Goal: Information Seeking & Learning: Find specific fact

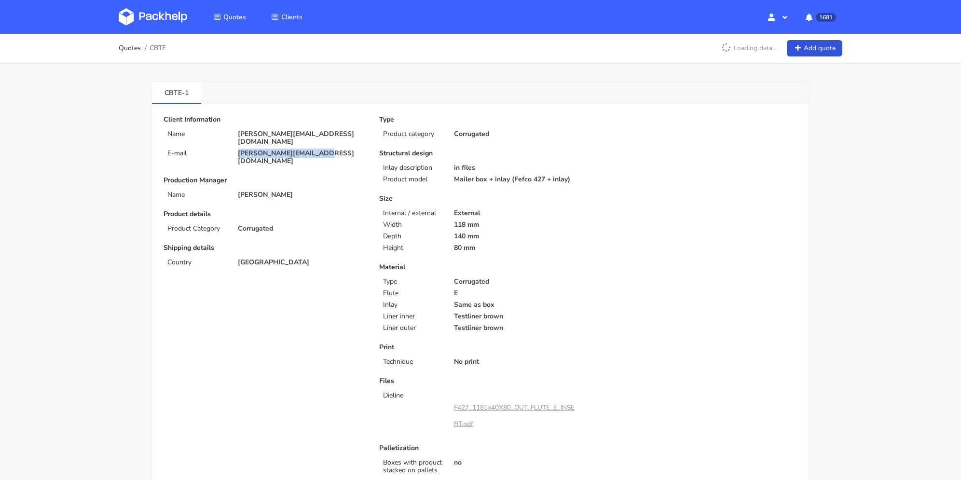
click at [238, 150] on p "anna.rogulska@gmail.com" at bounding box center [302, 157] width 128 height 15
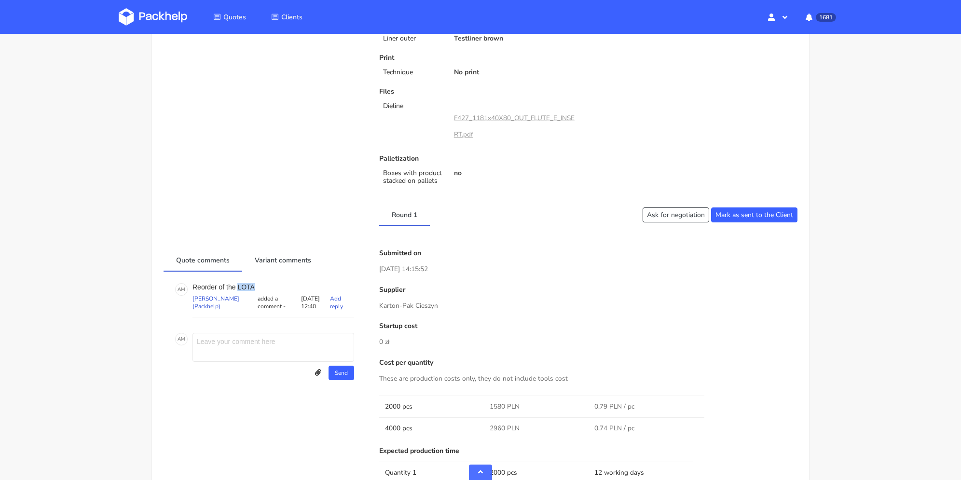
drag, startPoint x: 250, startPoint y: 287, endPoint x: 237, endPoint y: 287, distance: 12.6
click at [237, 287] on p "Reorder of the LOTA" at bounding box center [274, 287] width 162 height 8
copy p "LOTA"
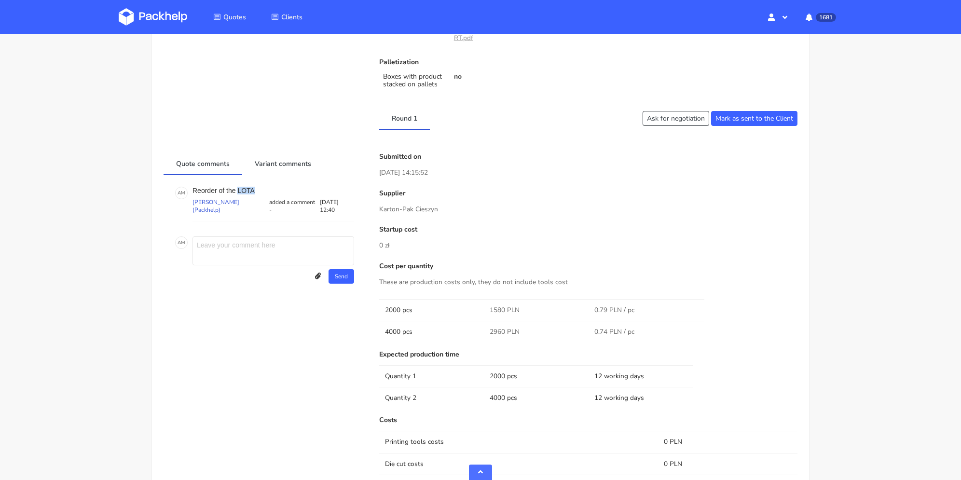
scroll to position [483, 0]
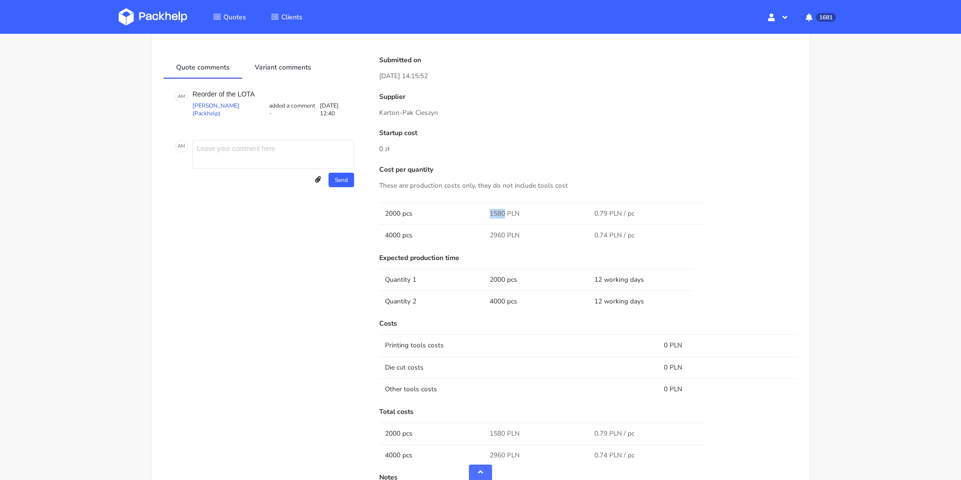
drag, startPoint x: 490, startPoint y: 209, endPoint x: 506, endPoint y: 209, distance: 16.4
click at [506, 209] on td "1580 PLN" at bounding box center [536, 214] width 105 height 22
copy span "1580"
drag, startPoint x: 493, startPoint y: 235, endPoint x: 506, endPoint y: 237, distance: 13.2
click at [505, 237] on td "2960 PLN" at bounding box center [536, 235] width 105 height 22
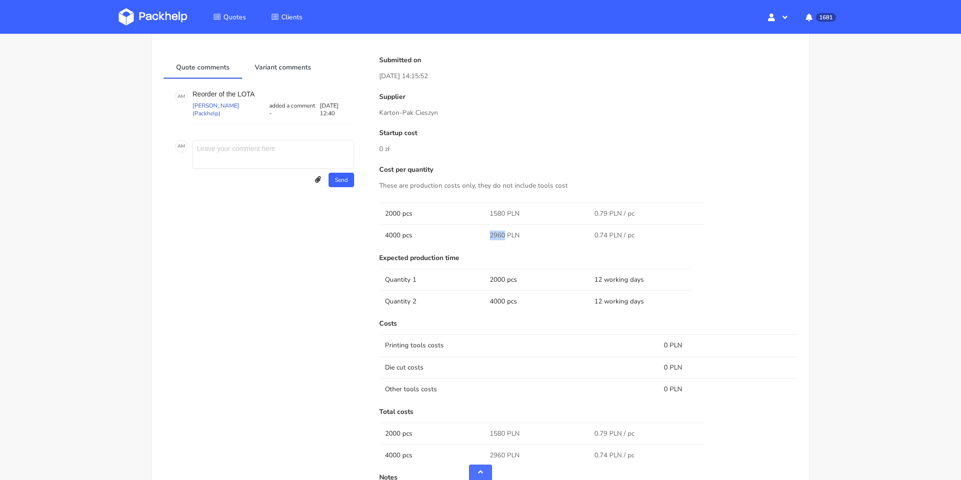
copy span "2960"
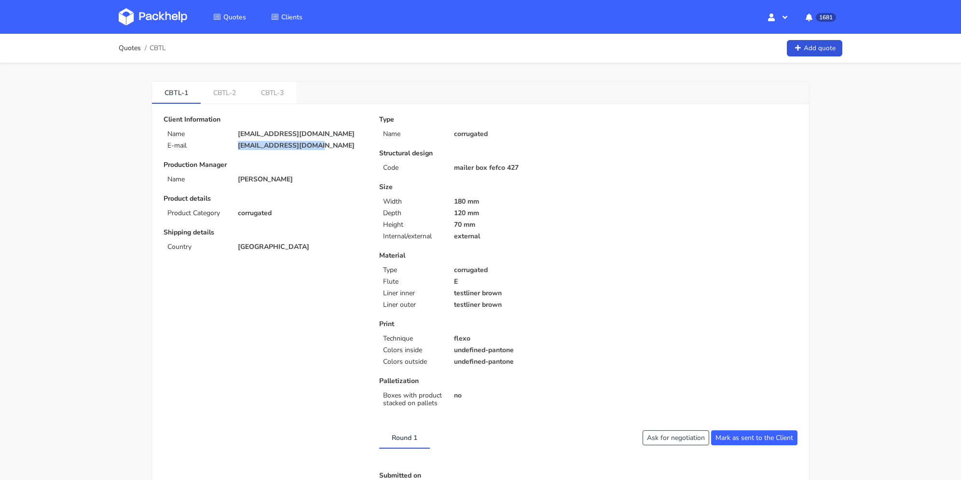
drag, startPoint x: 315, startPoint y: 146, endPoint x: 233, endPoint y: 147, distance: 82.5
click at [233, 147] on div "balth@clublegacyz.com" at bounding box center [301, 146] width 141 height 8
copy p "balth@clublegacyz.com"
click at [277, 83] on link "CBTL-3" at bounding box center [273, 92] width 48 height 21
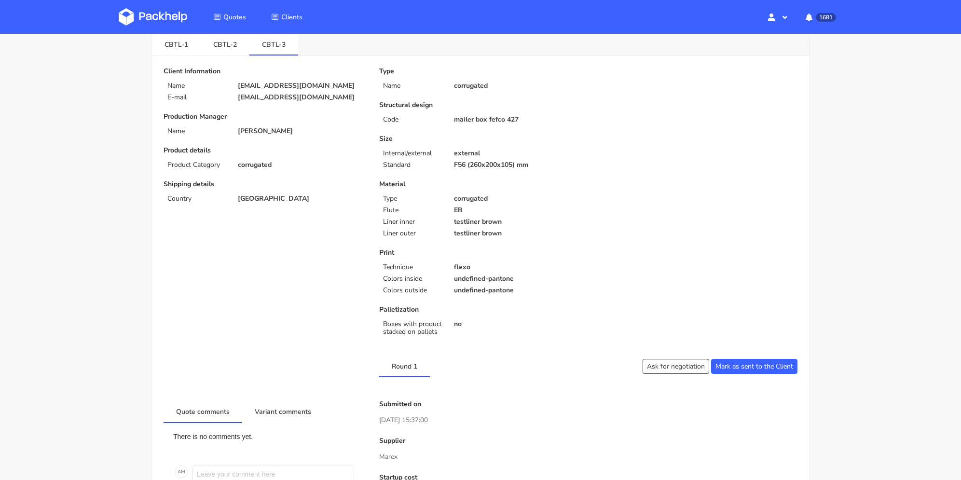
scroll to position [338, 0]
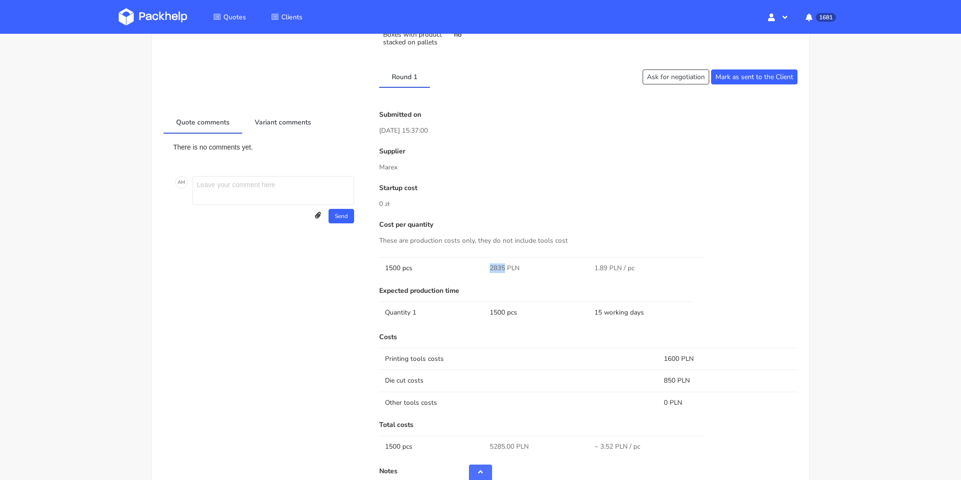
drag, startPoint x: 493, startPoint y: 268, endPoint x: 511, endPoint y: 272, distance: 17.8
click at [505, 271] on span "2835 PLN" at bounding box center [505, 269] width 30 height 10
copy span "2835"
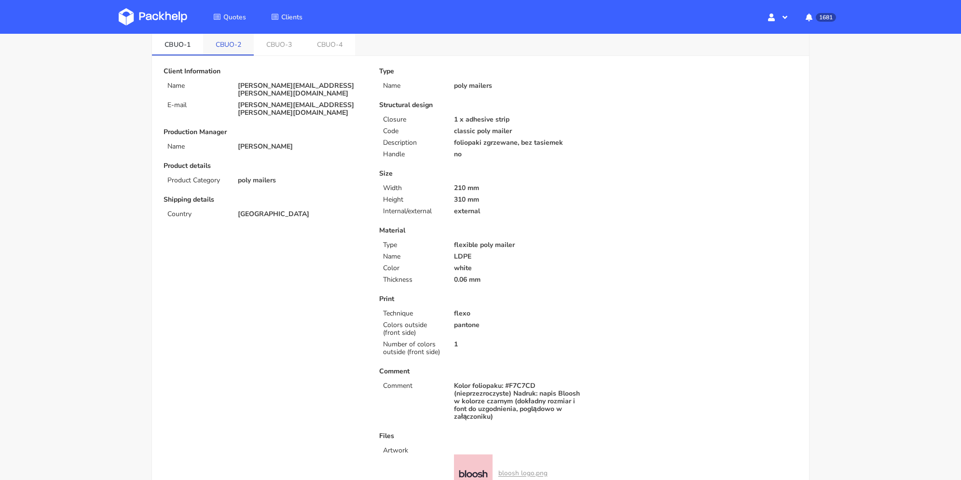
click at [221, 42] on link "CBUO-2" at bounding box center [228, 43] width 51 height 21
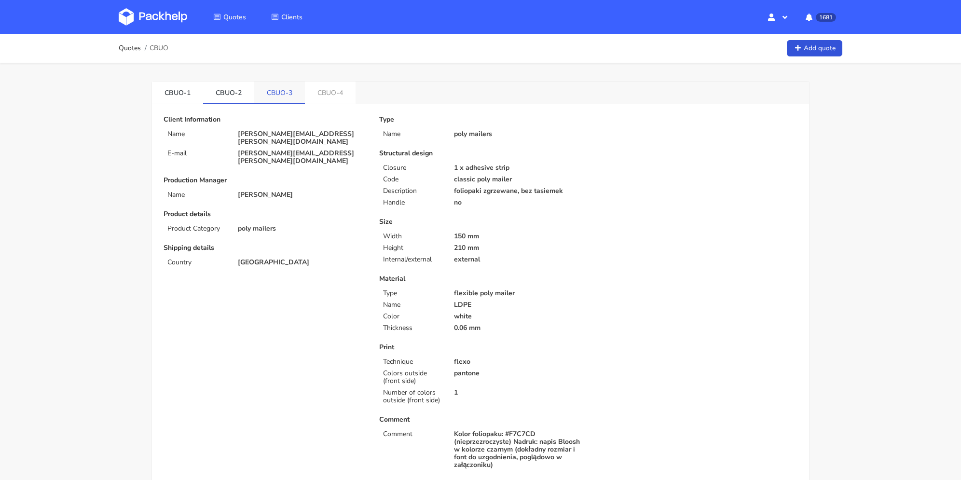
click at [275, 98] on link "CBUO-3" at bounding box center [279, 92] width 51 height 21
drag, startPoint x: 339, startPoint y: 147, endPoint x: 223, endPoint y: 141, distance: 116.0
click at [223, 150] on div "E-mail dawid.pietrzak@herodot.com" at bounding box center [265, 157] width 216 height 15
copy div "[PERSON_NAME][EMAIL_ADDRESS][PERSON_NAME][DOMAIN_NAME]"
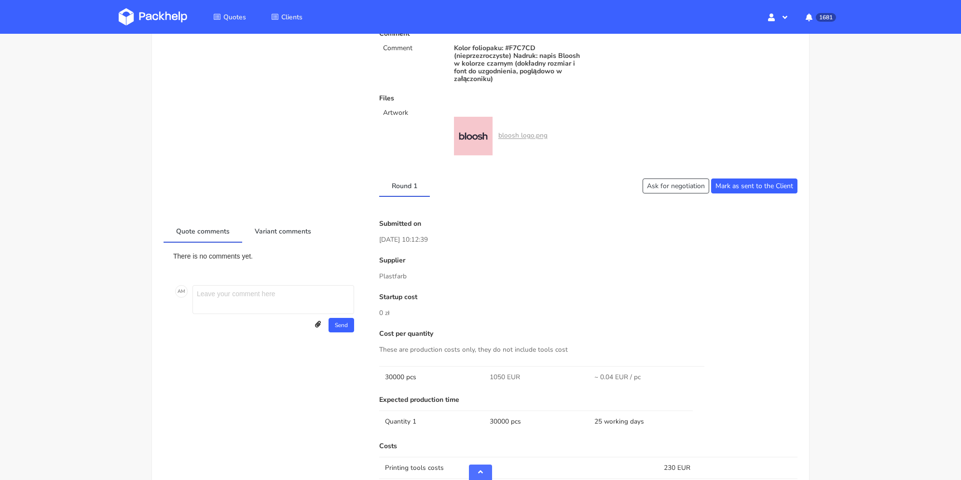
scroll to position [531, 0]
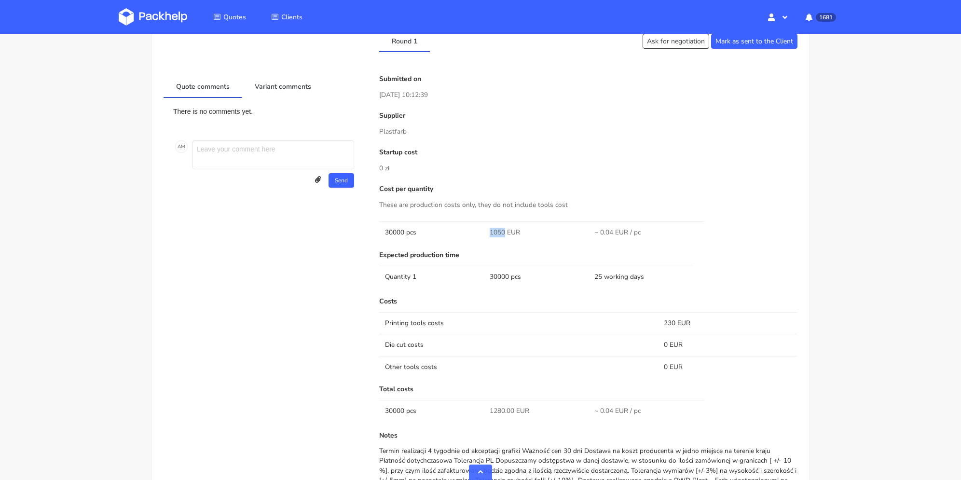
drag, startPoint x: 492, startPoint y: 227, endPoint x: 504, endPoint y: 231, distance: 13.0
click at [504, 231] on span "1050 EUR" at bounding box center [505, 233] width 30 height 10
copy span "1050"
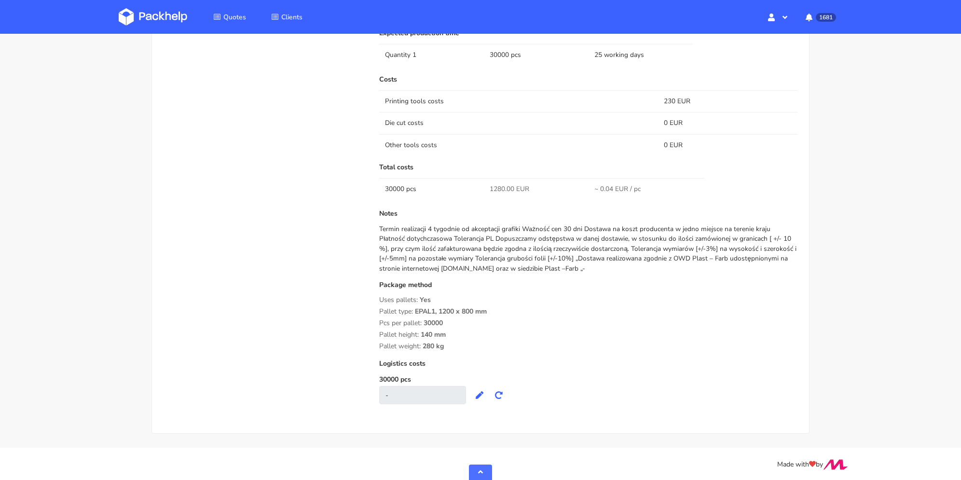
scroll to position [608, 0]
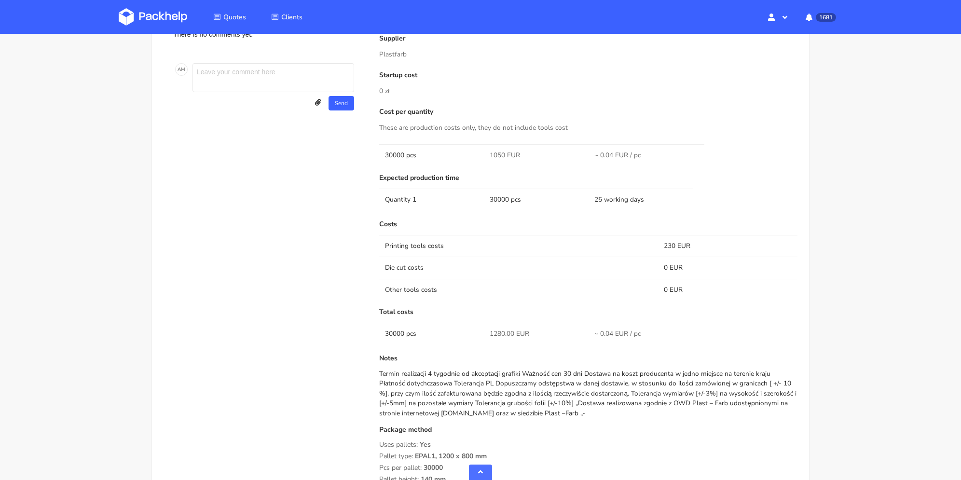
click at [664, 247] on td "230 EUR" at bounding box center [727, 246] width 139 height 22
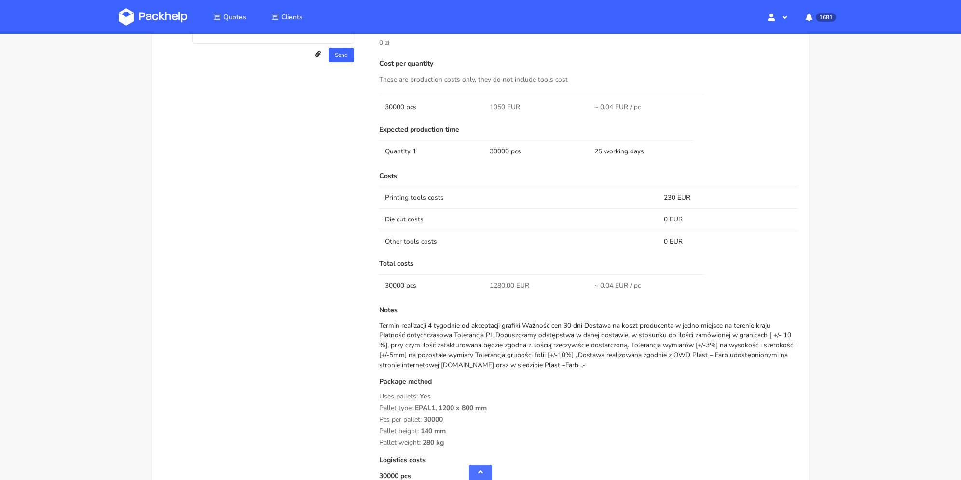
click at [466, 333] on div "Termin realizacji 4 tygodnie od akceptacji grafiki Ważność cen 30 dni Dostawa n…" at bounding box center [588, 345] width 418 height 49
drag, startPoint x: 603, startPoint y: 343, endPoint x: 609, endPoint y: 349, distance: 8.2
click at [609, 349] on div "Termin realizacji 4 tygodnie od akceptacji grafiki Ważność cen 30 dni Dostawa n…" at bounding box center [588, 345] width 418 height 49
click at [567, 361] on div "Termin realizacji 4 tygodnie od akceptacji grafiki Ważność cen 30 dni Dostawa n…" at bounding box center [588, 345] width 418 height 49
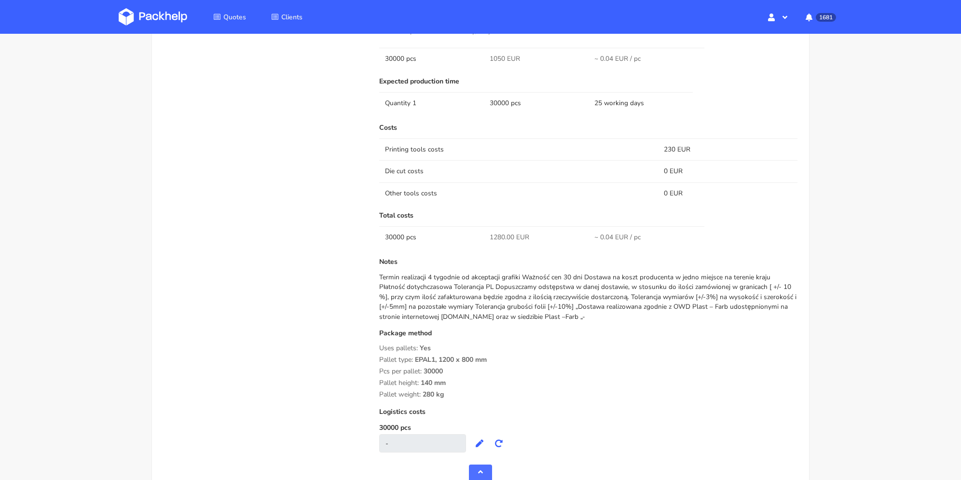
scroll to position [753, 0]
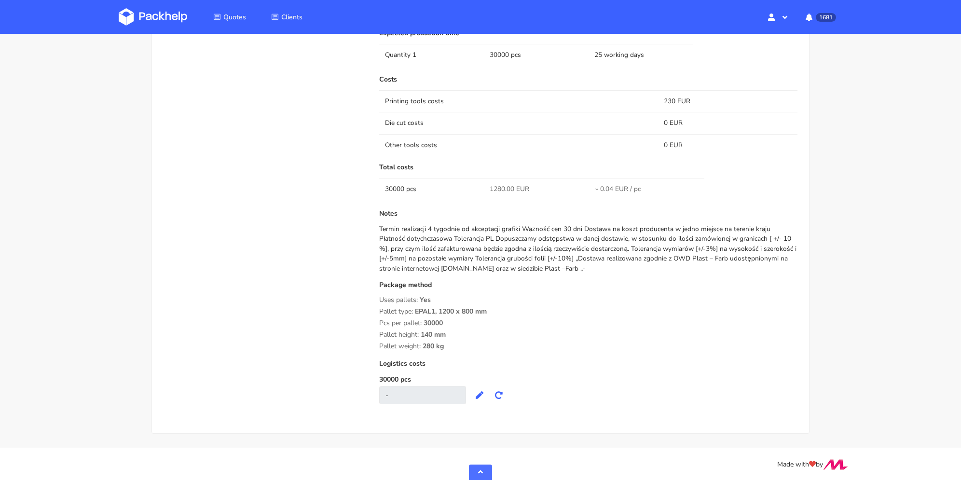
click at [482, 344] on div "Pallet weight: 280 kg" at bounding box center [588, 347] width 418 height 8
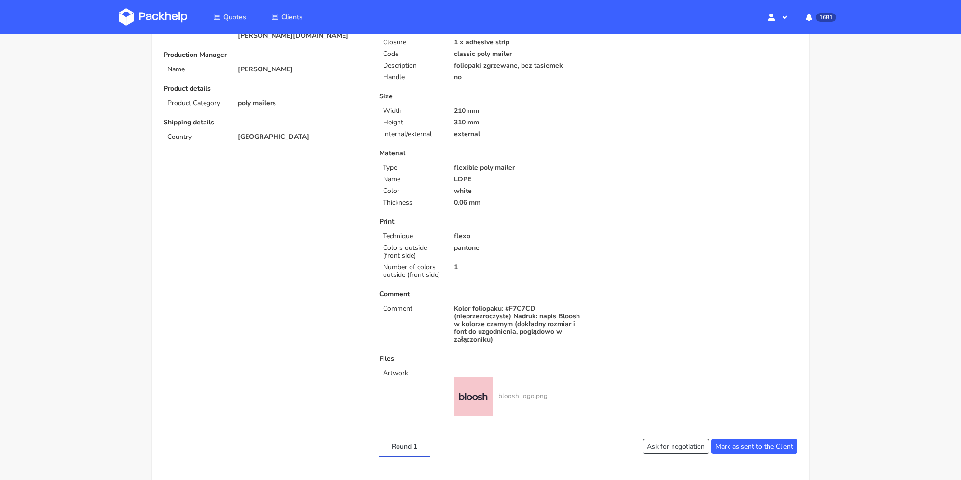
scroll to position [0, 0]
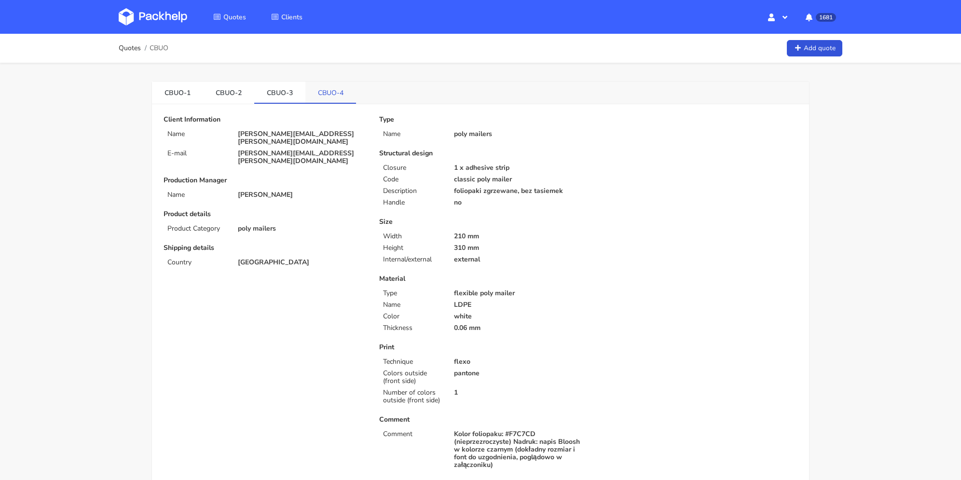
click at [322, 94] on link "CBUO-4" at bounding box center [331, 92] width 51 height 21
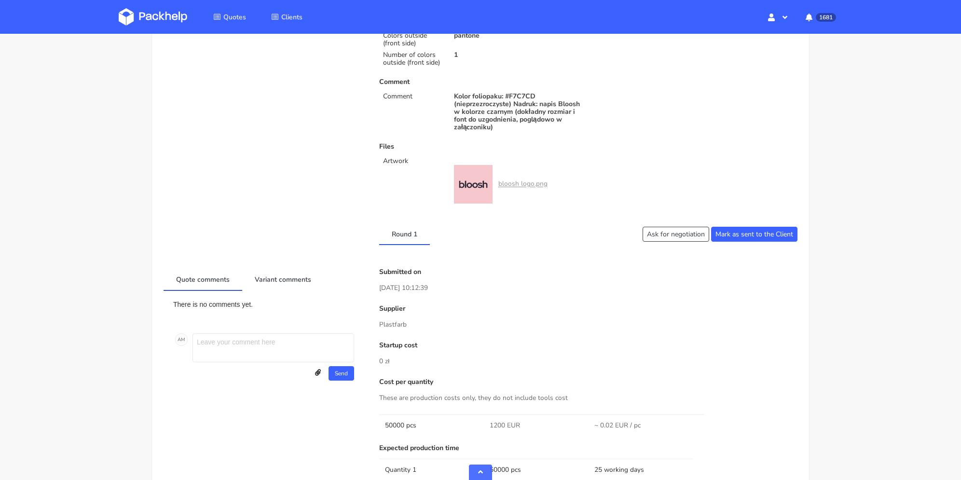
scroll to position [579, 0]
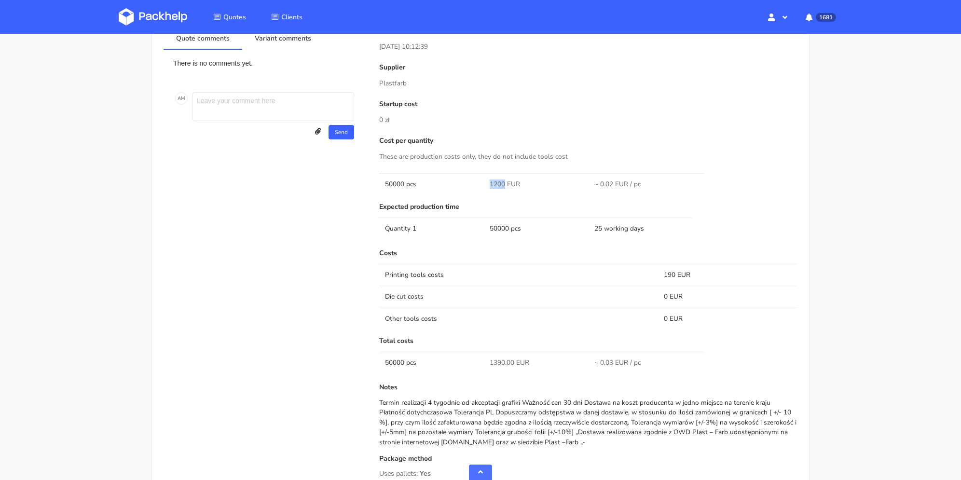
drag, startPoint x: 488, startPoint y: 181, endPoint x: 506, endPoint y: 184, distance: 18.0
click at [506, 184] on td "1200 EUR" at bounding box center [536, 184] width 105 height 22
copy span "1200"
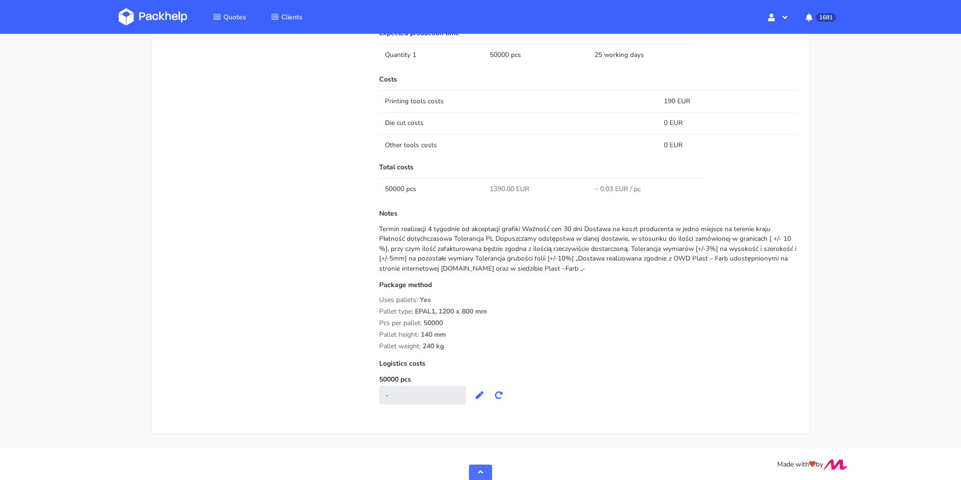
scroll to position [656, 0]
